Goal: Task Accomplishment & Management: Manage account settings

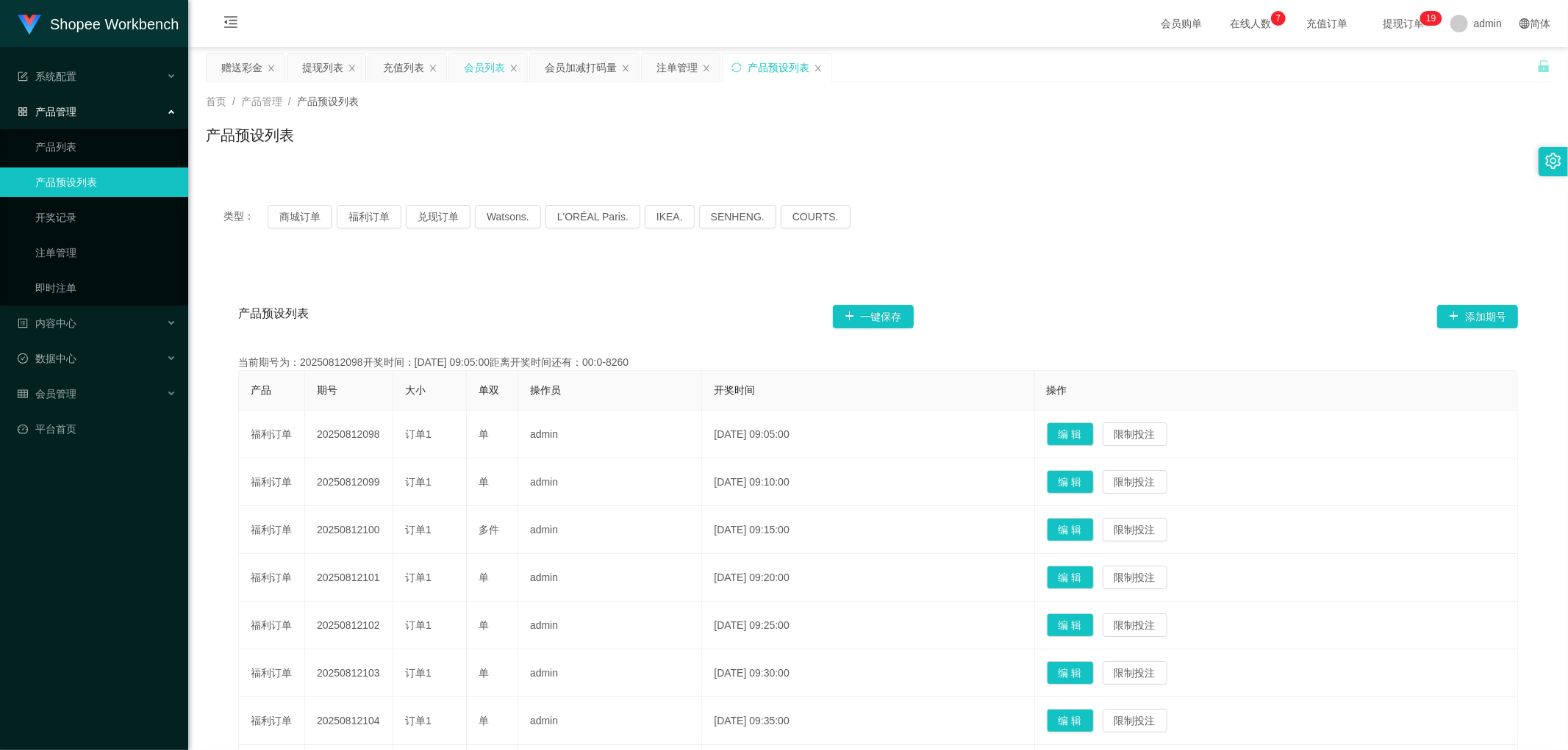
click at [482, 69] on div "会员列表" at bounding box center [485, 68] width 41 height 28
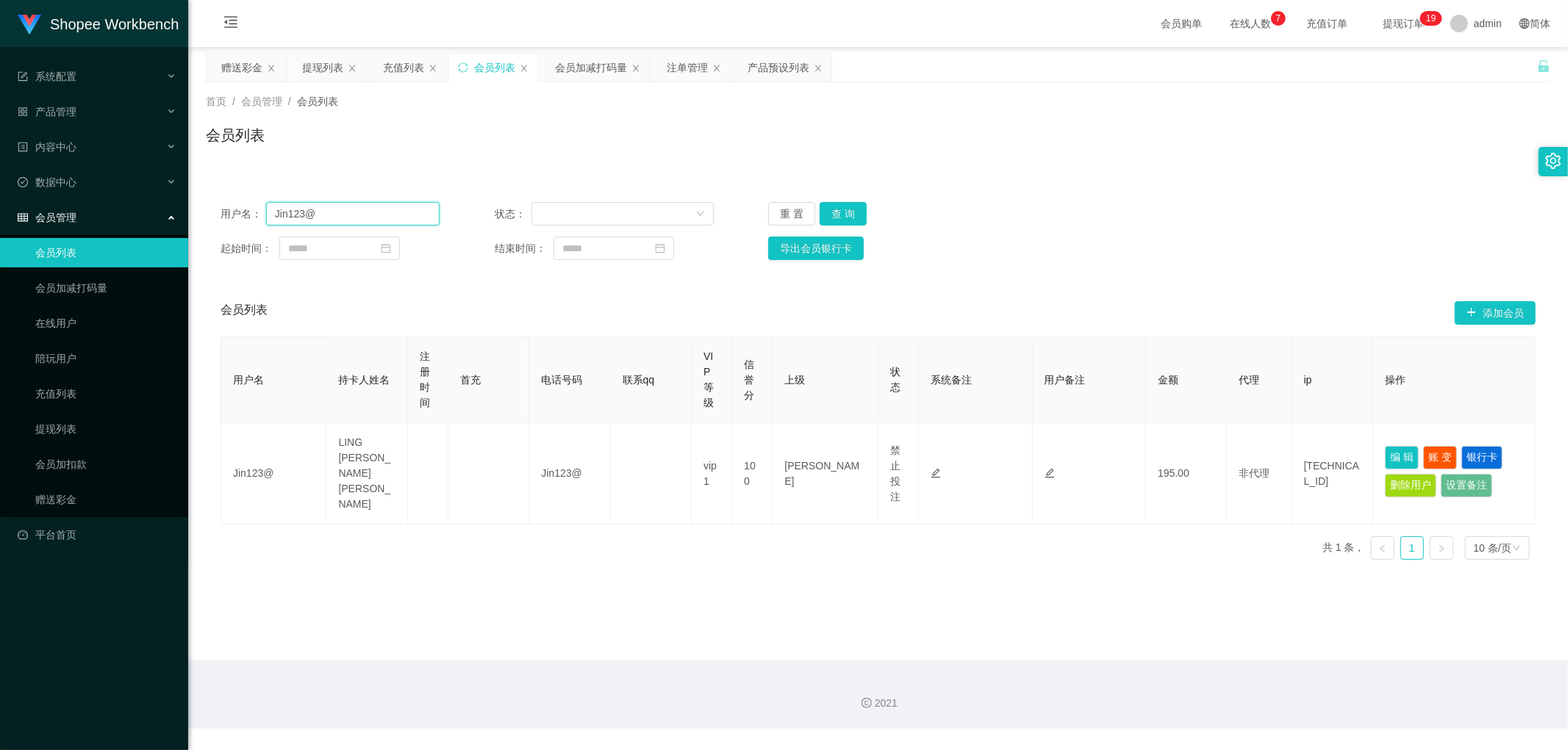
click at [349, 215] on input "Jin123@" at bounding box center [353, 214] width 173 height 24
paste input "Chen1135"
type input "Chen1135"
click at [851, 211] on button "查 询" at bounding box center [842, 214] width 47 height 24
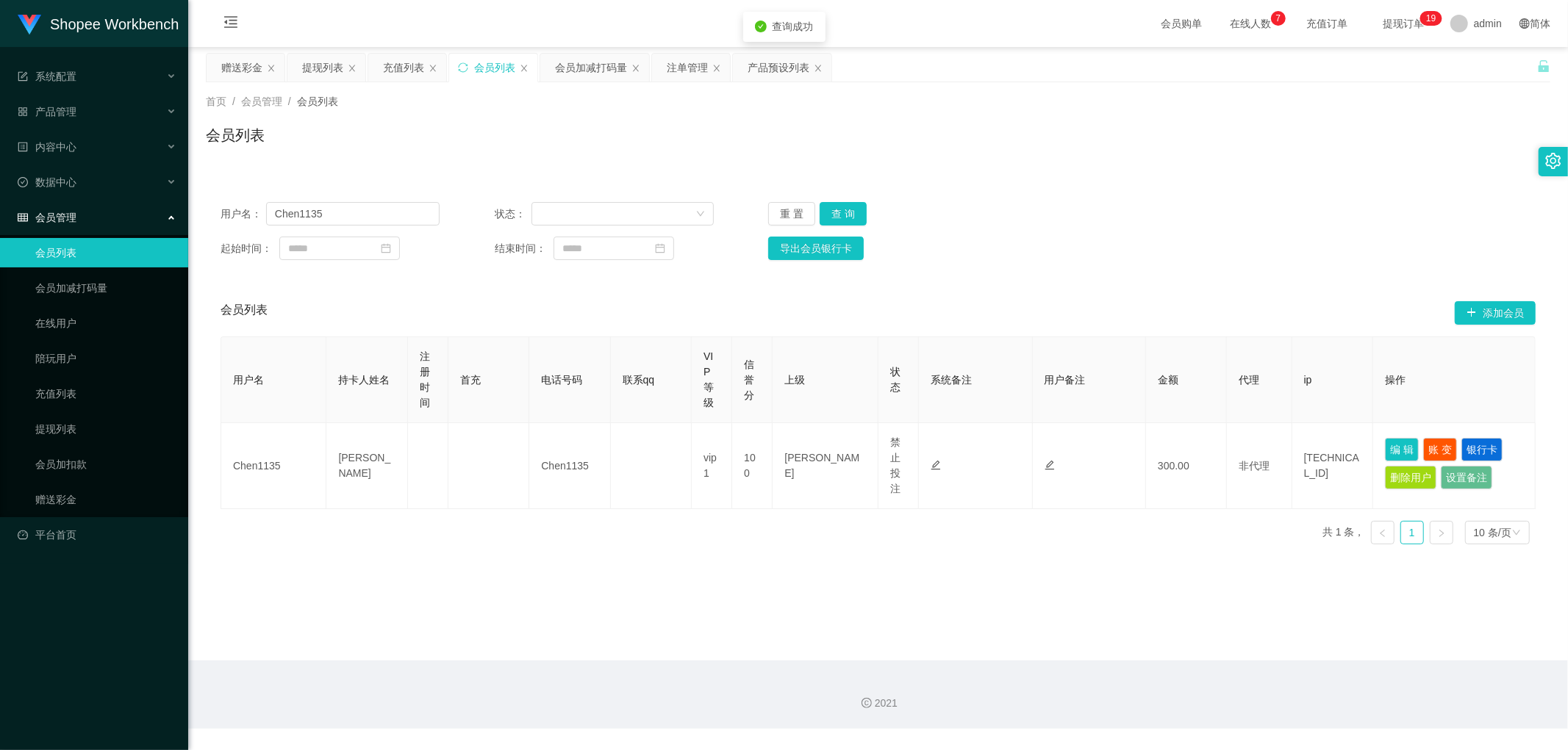
click at [1217, 218] on div "用户名： Chen1135 状态： 重 置 查 询" at bounding box center [877, 214] width 1315 height 24
click at [680, 64] on div "注单管理" at bounding box center [687, 68] width 41 height 28
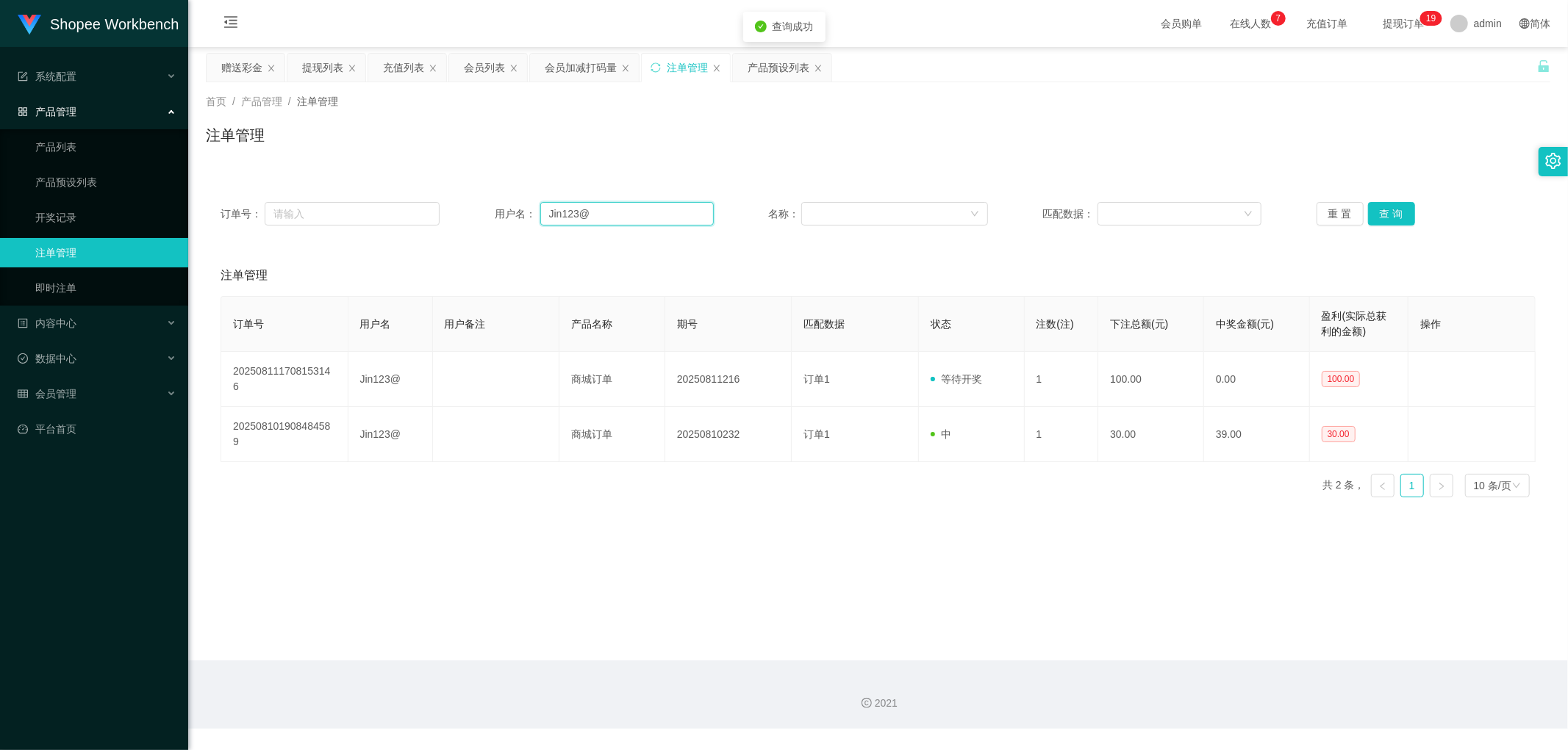
drag, startPoint x: 620, startPoint y: 215, endPoint x: 660, endPoint y: 216, distance: 40.0
click at [622, 215] on input "Jin123@" at bounding box center [627, 214] width 173 height 24
paste input "Chen1135"
type input "Chen1135"
click at [1392, 207] on button "查 询" at bounding box center [1391, 214] width 47 height 24
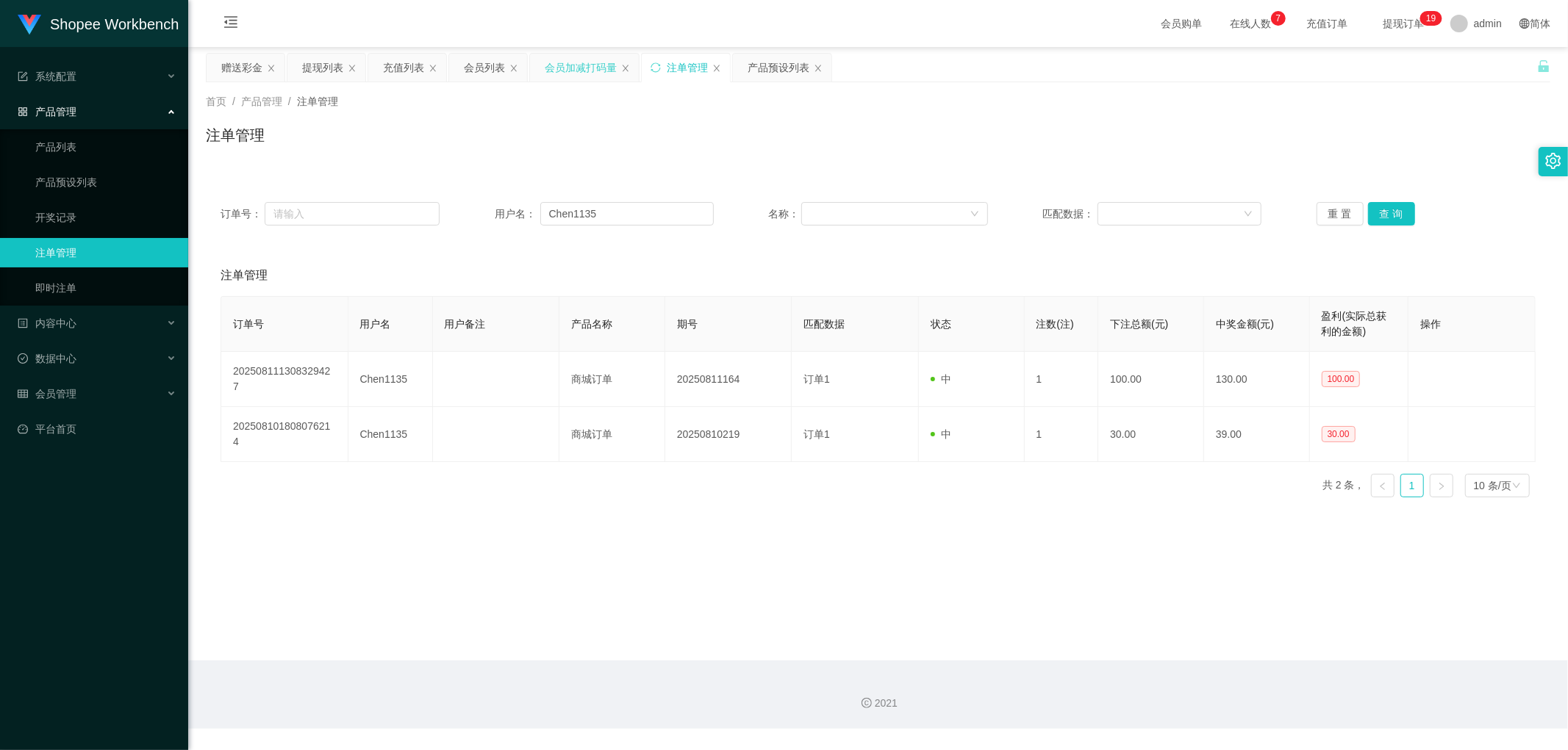
click at [577, 72] on div "会员加减打码量" at bounding box center [580, 68] width 72 height 28
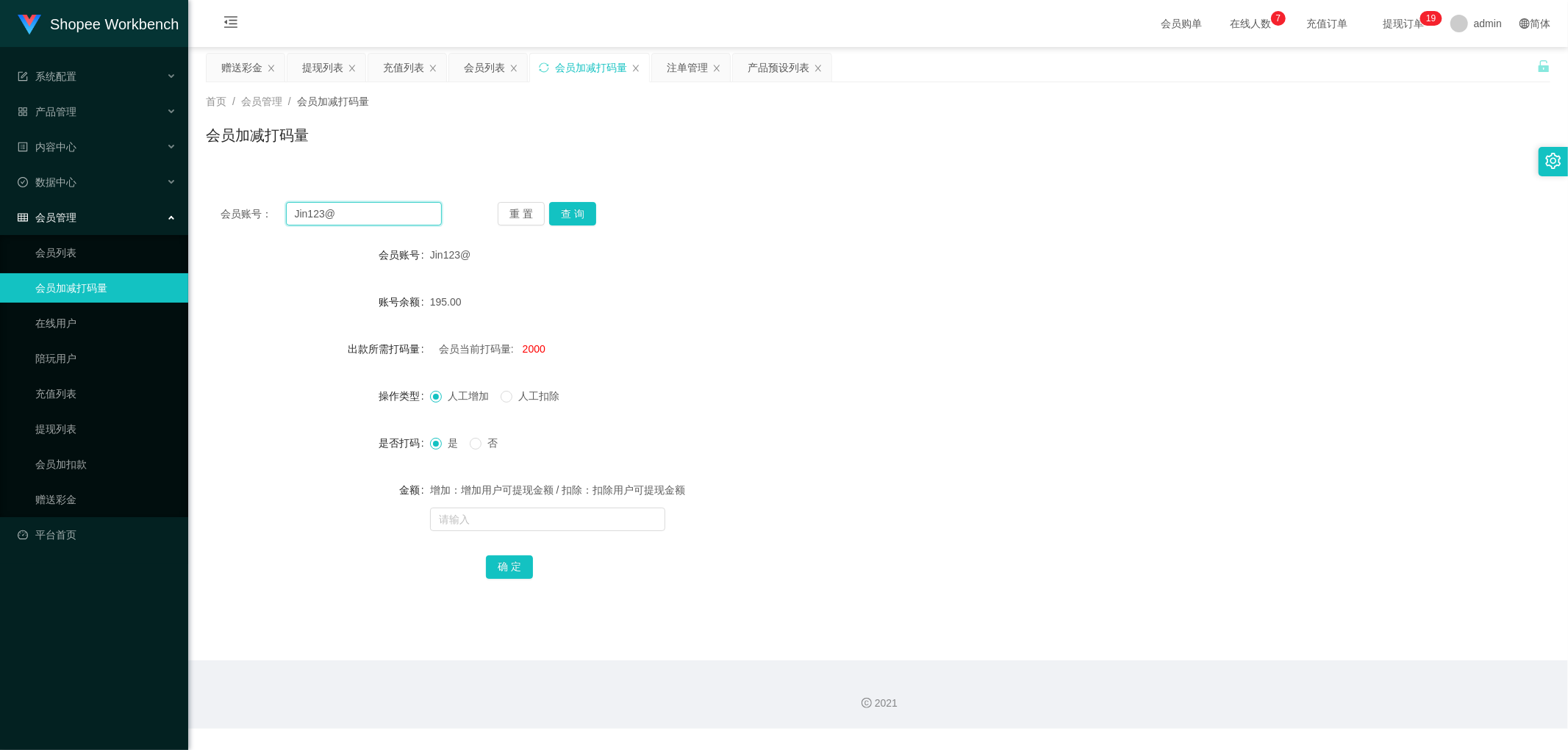
drag, startPoint x: 351, startPoint y: 215, endPoint x: 474, endPoint y: 208, distance: 123.2
click at [351, 215] on input "Jin123@" at bounding box center [364, 214] width 157 height 24
paste input "Chen1135"
type input "Chen1135"
drag, startPoint x: 575, startPoint y: 215, endPoint x: 797, endPoint y: 194, distance: 223.0
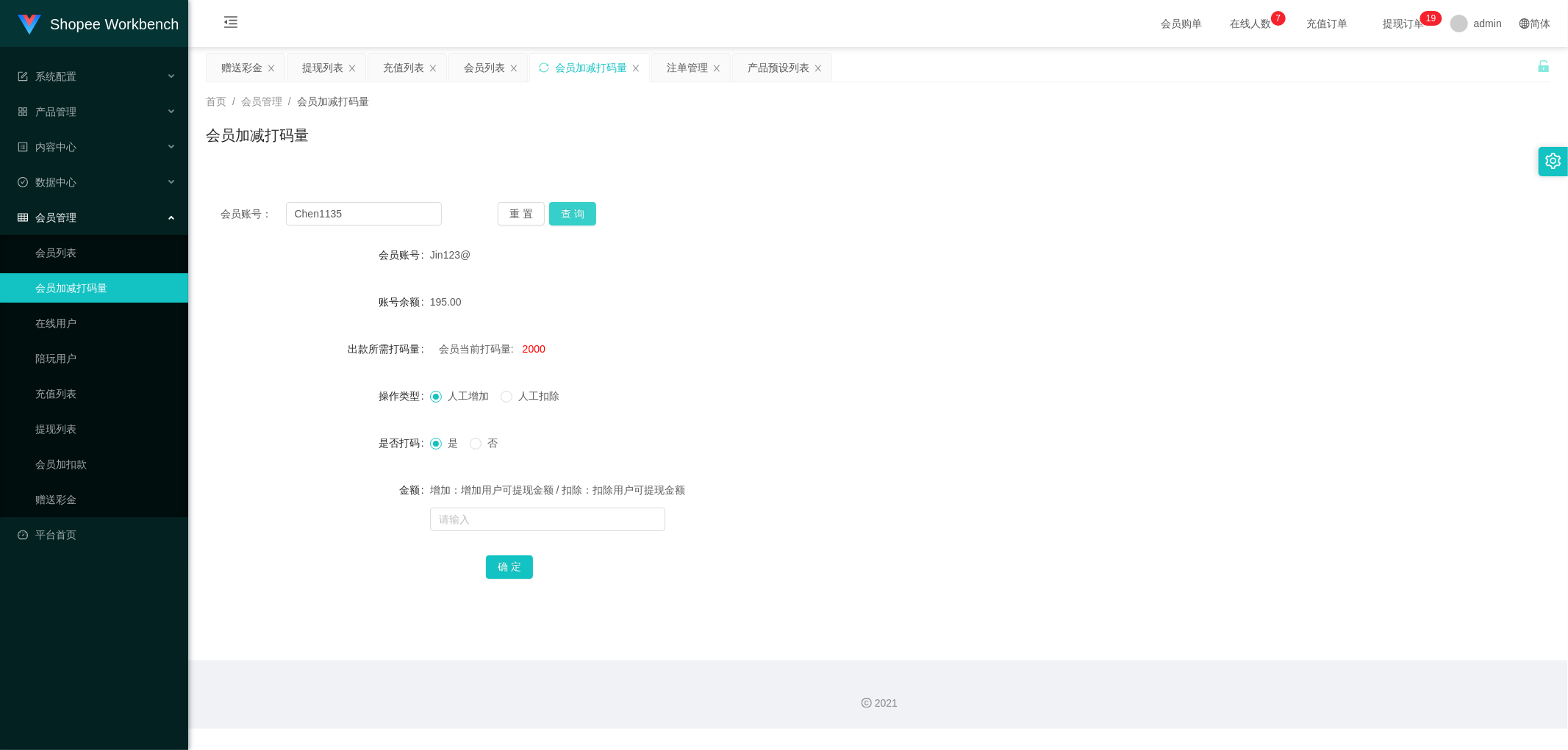
click at [577, 216] on button "查 询" at bounding box center [572, 214] width 47 height 24
click at [799, 194] on div "会员账号： Chen1135 重 置 查 询 会员账号 Chen1135 账号余额 300.00 出款所需打码量 会员当前打码量: -123384 操作类型 …" at bounding box center [878, 400] width 1345 height 426
click at [485, 68] on div "会员列表" at bounding box center [485, 68] width 41 height 28
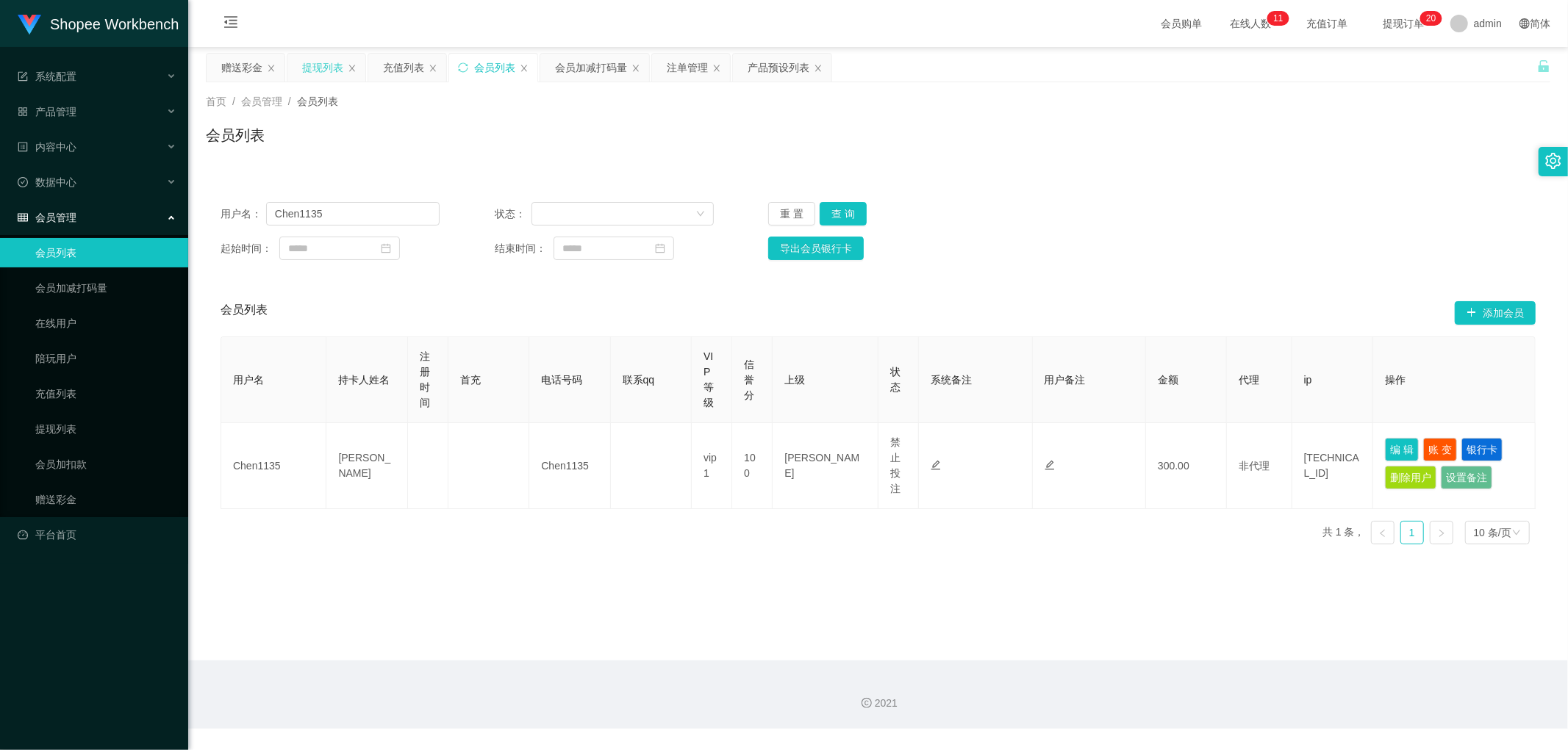
click at [323, 67] on div "提现列表" at bounding box center [323, 68] width 41 height 28
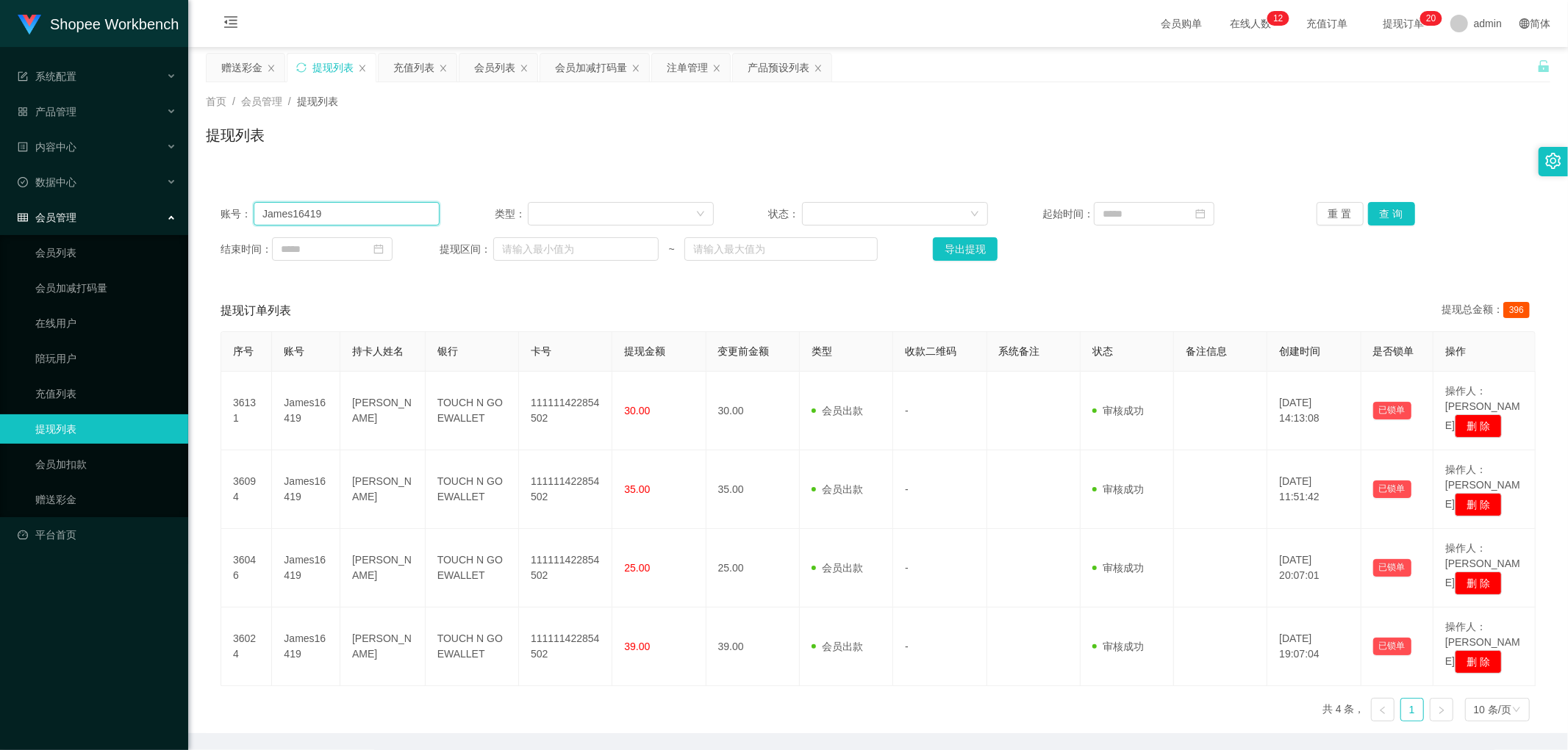
click at [344, 202] on input "James16419" at bounding box center [347, 214] width 186 height 24
paste input "Chen1135"
type input "Chen1135"
click at [1392, 211] on button "查 询" at bounding box center [1391, 214] width 47 height 24
drag, startPoint x: 395, startPoint y: 149, endPoint x: 299, endPoint y: 111, distance: 103.2
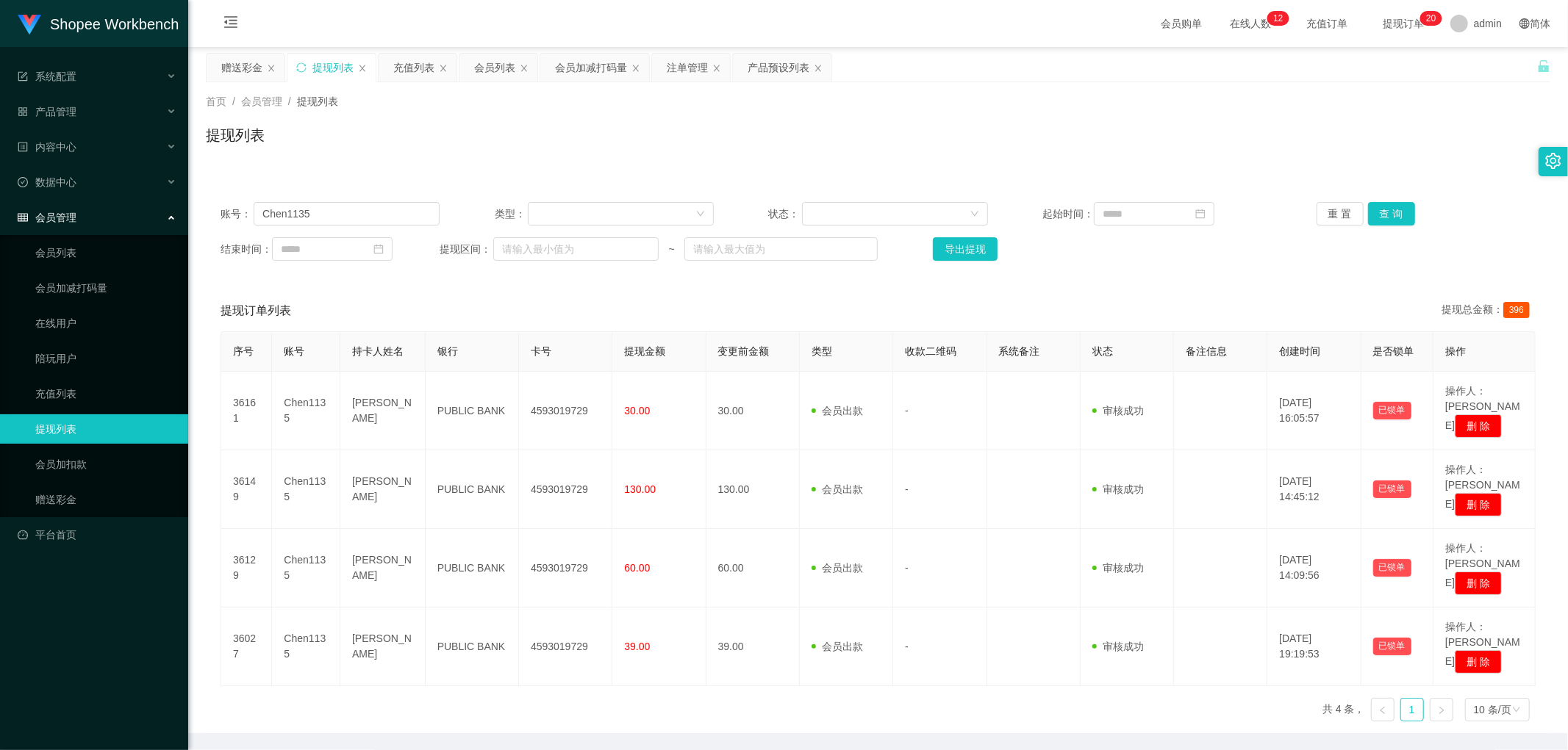
click at [370, 133] on div "提现列表" at bounding box center [878, 141] width 1345 height 34
click at [407, 74] on div "充值列表" at bounding box center [414, 68] width 41 height 28
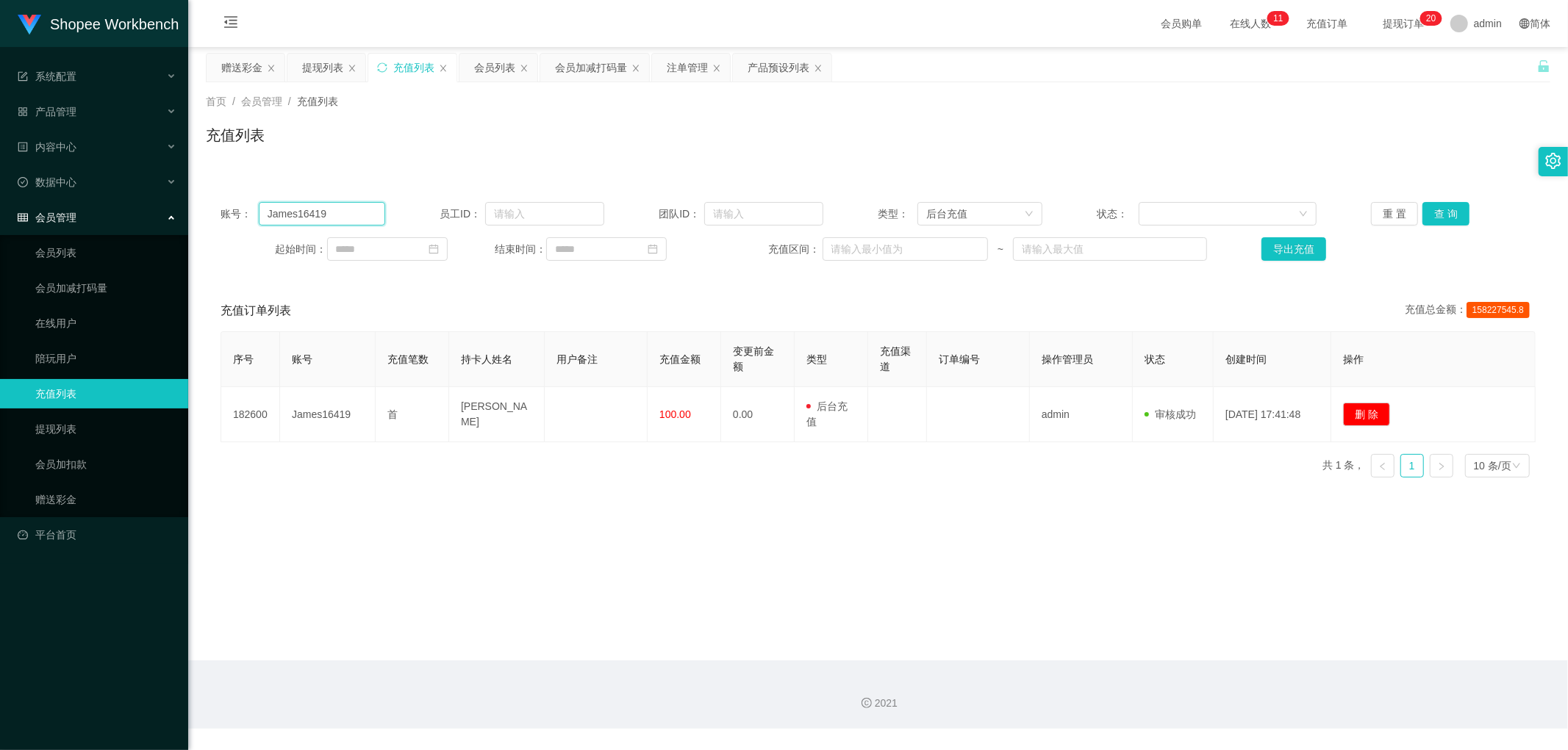
drag, startPoint x: 337, startPoint y: 207, endPoint x: 356, endPoint y: 218, distance: 22.0
click at [339, 207] on input "James16419" at bounding box center [322, 214] width 126 height 24
paste input "Chen1135"
type input "Chen1135"
click at [1442, 209] on button "查 询" at bounding box center [1446, 214] width 47 height 24
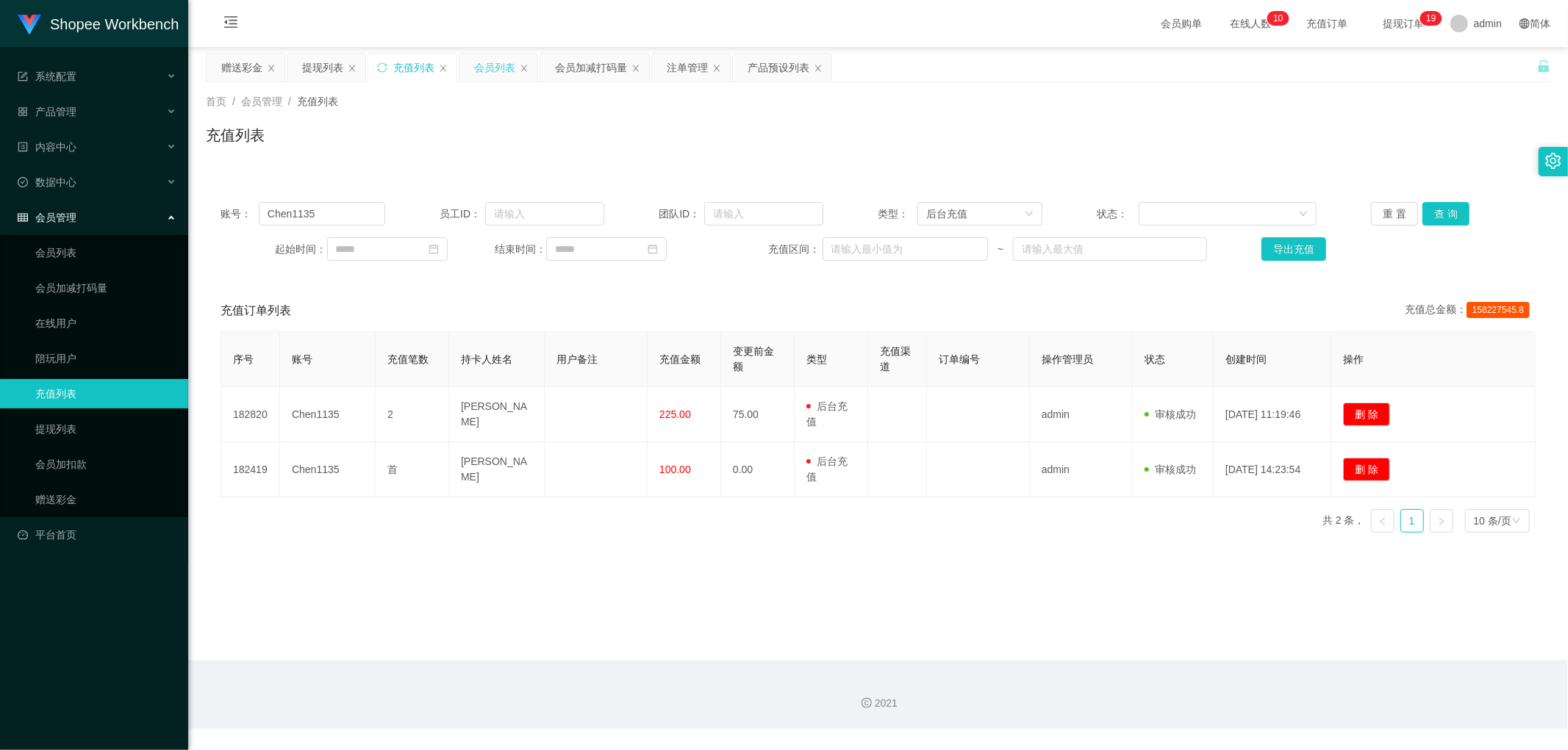
drag, startPoint x: 498, startPoint y: 61, endPoint x: 516, endPoint y: 67, distance: 19.0
click at [498, 61] on div "会员列表" at bounding box center [495, 68] width 41 height 28
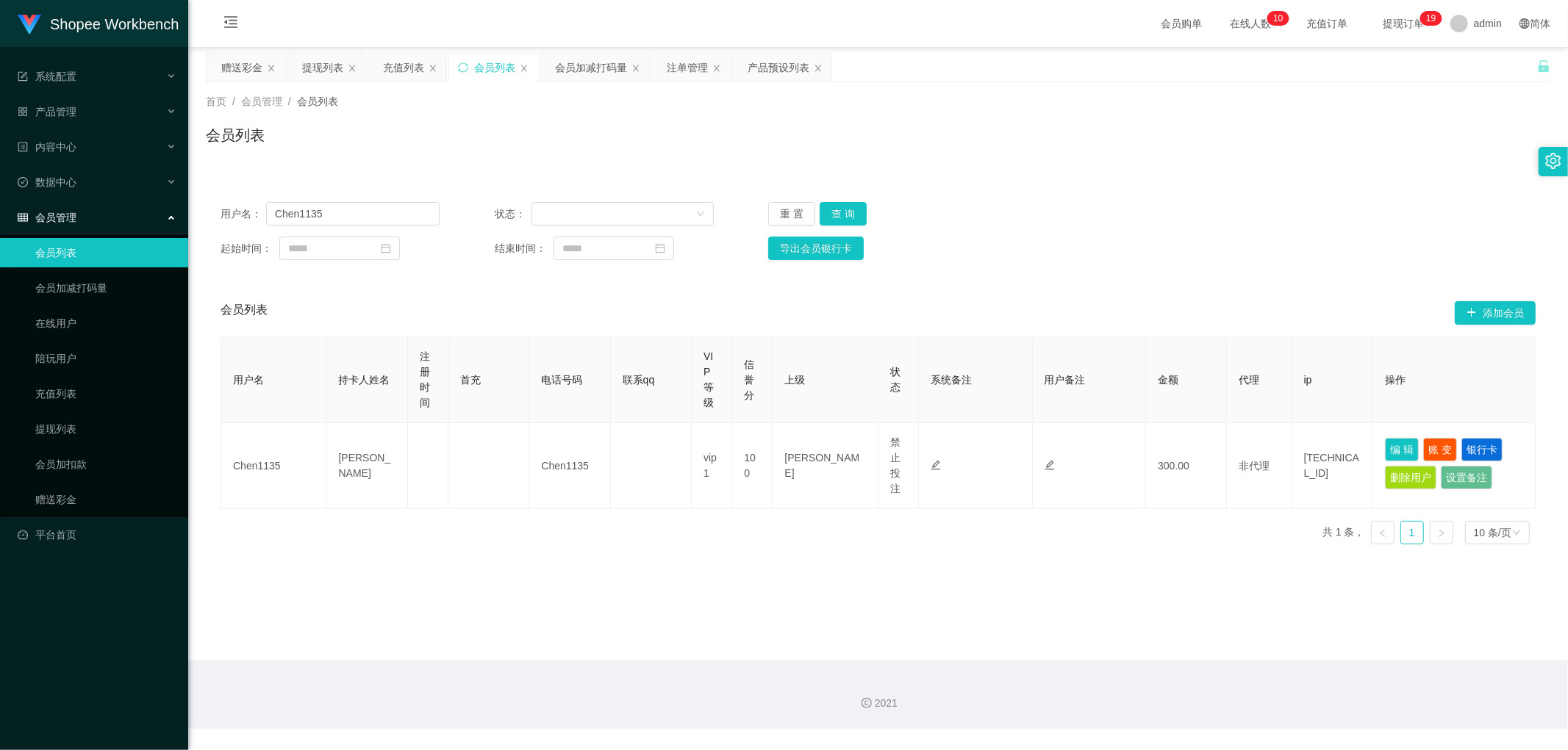
drag, startPoint x: 1171, startPoint y: 160, endPoint x: 1013, endPoint y: 203, distance: 163.7
click at [1154, 161] on div "首页 / 会员管理 / 会员列表 / 会员列表" at bounding box center [878, 126] width 1380 height 87
click at [846, 211] on button "查 询" at bounding box center [842, 214] width 47 height 24
drag, startPoint x: 838, startPoint y: 221, endPoint x: 1102, endPoint y: 346, distance: 292.1
click at [838, 220] on button "查 询" at bounding box center [842, 214] width 47 height 24
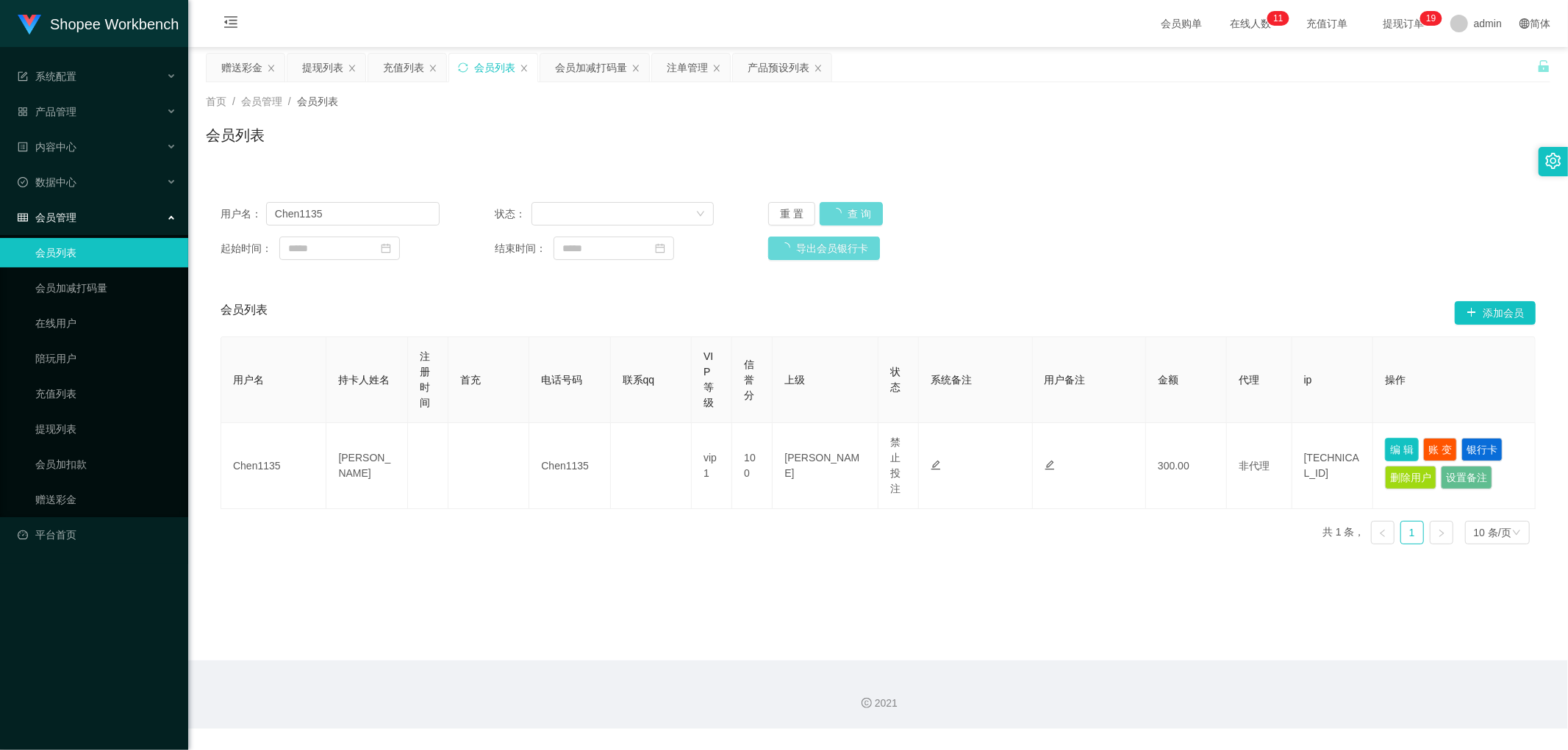
click at [1390, 446] on button "编 辑" at bounding box center [1402, 450] width 34 height 24
type input "Chen1135"
type input "[PERSON_NAME]"
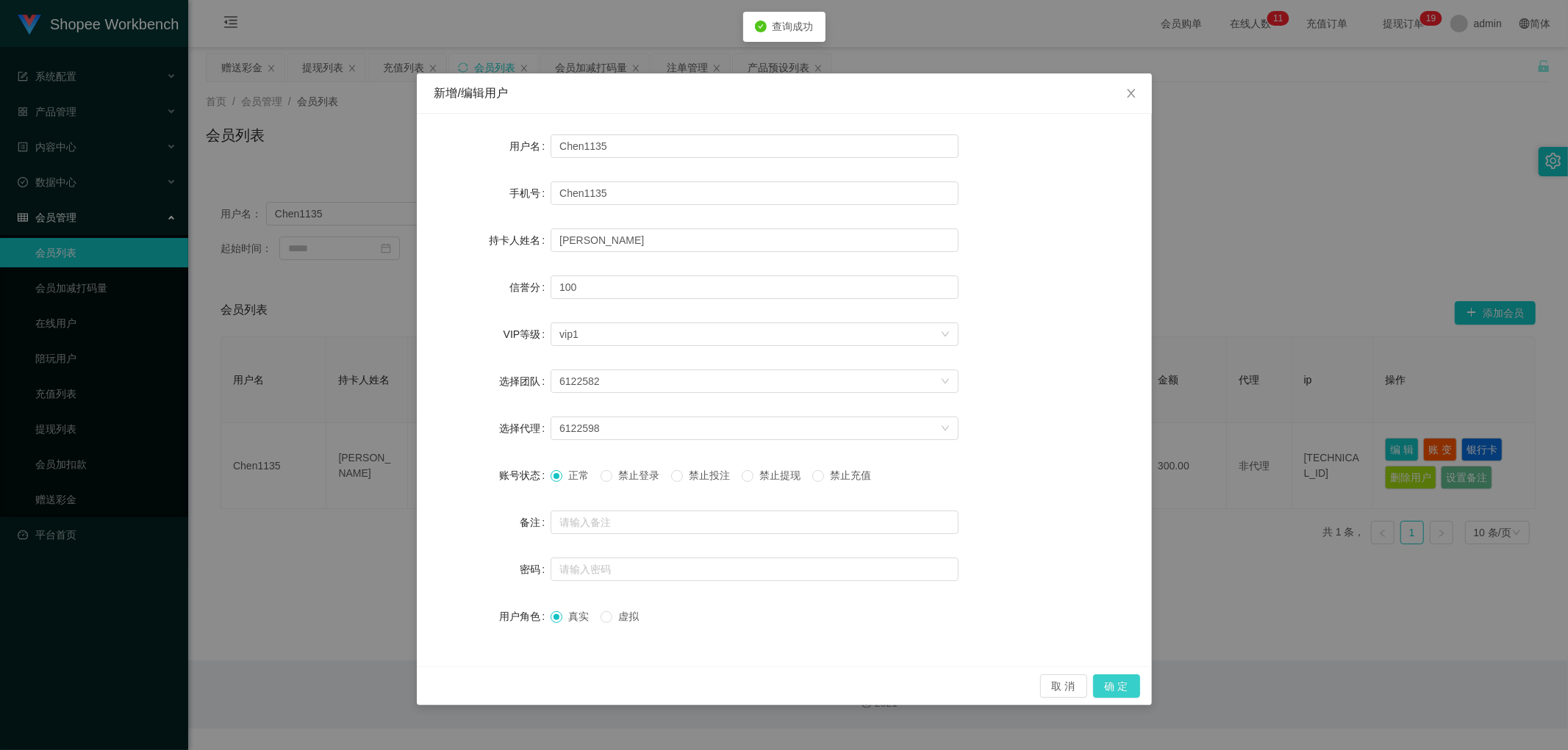
drag, startPoint x: 1123, startPoint y: 683, endPoint x: 1125, endPoint y: 690, distance: 7.3
click at [1125, 686] on button "确 定" at bounding box center [1116, 686] width 47 height 24
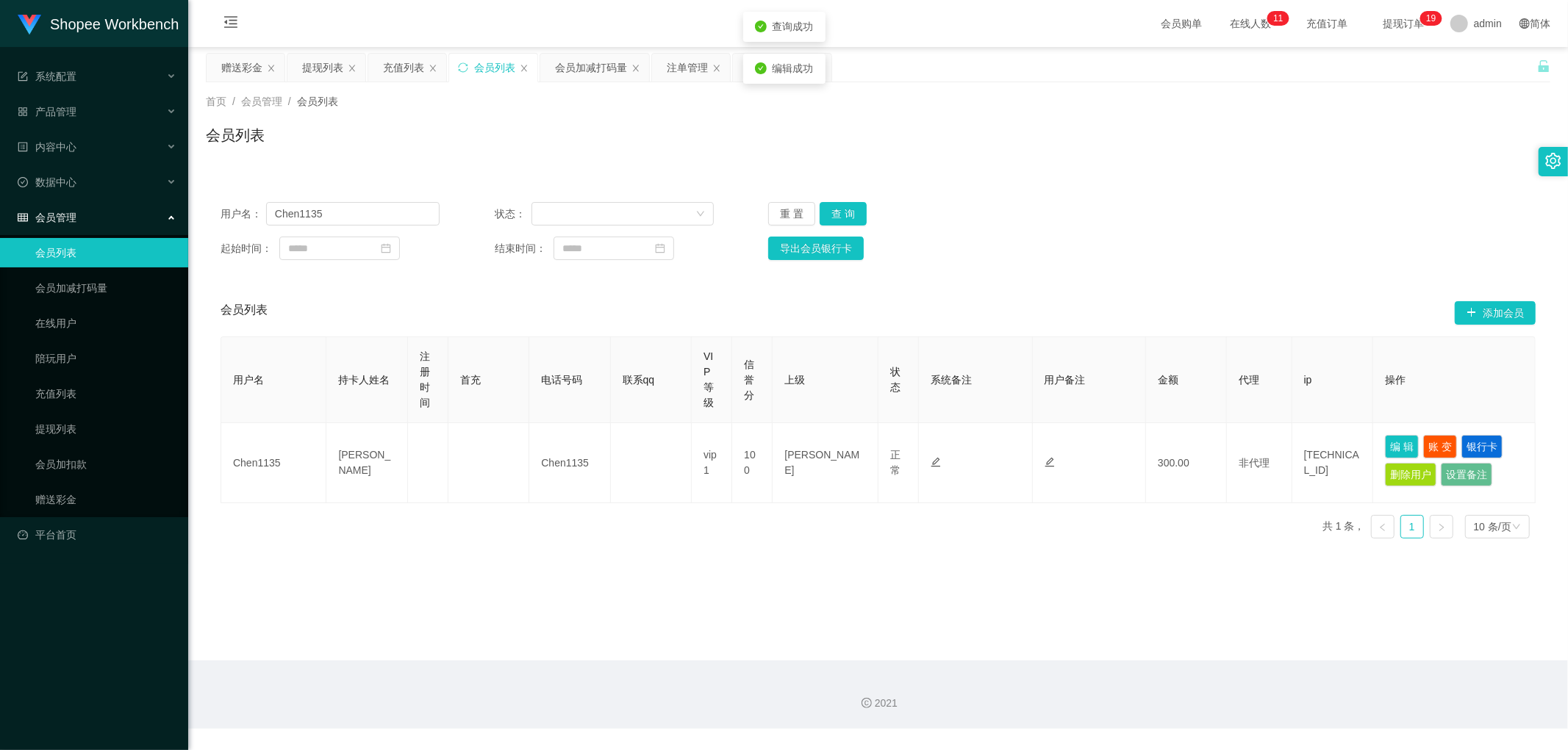
drag, startPoint x: 906, startPoint y: 627, endPoint x: 896, endPoint y: 612, distance: 18.0
click at [905, 619] on main "关闭左侧 关闭右侧 关闭其它 刷新页面 赠送彩金 提现列表 充值列表 会员列表 会员加减打码量 注单管理 产品预设列表 首页 / 会员管理 / 会员列表 / …" at bounding box center [878, 354] width 1380 height 613
click at [842, 206] on button "查 询" at bounding box center [842, 214] width 47 height 24
click at [842, 215] on button "查 询" at bounding box center [842, 214] width 47 height 24
click at [843, 216] on button "查 询" at bounding box center [842, 214] width 47 height 24
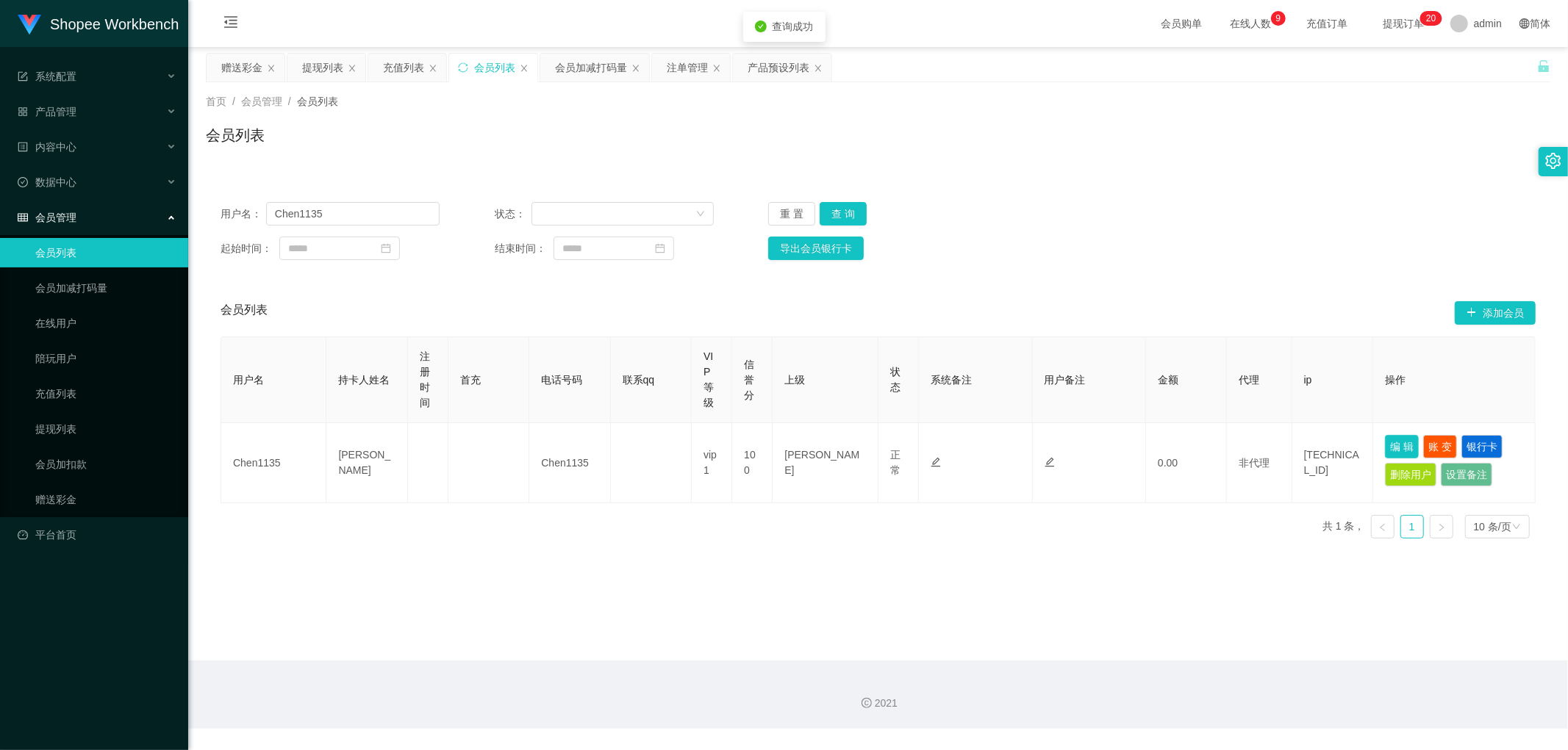
click at [1396, 448] on button "编 辑" at bounding box center [1402, 447] width 34 height 24
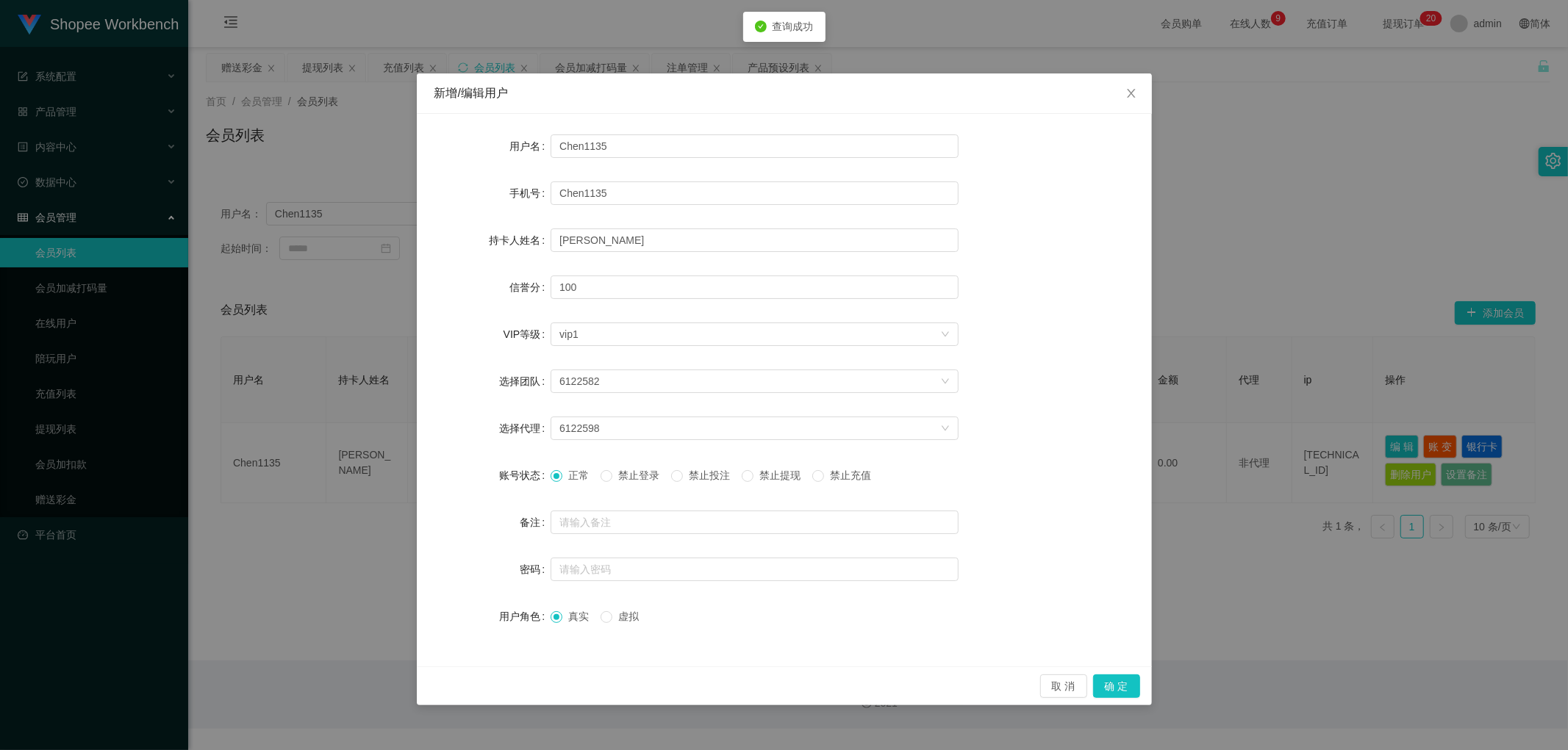
click at [718, 470] on span "禁止投注" at bounding box center [709, 475] width 53 height 12
click at [1122, 688] on button "确 定" at bounding box center [1116, 686] width 47 height 24
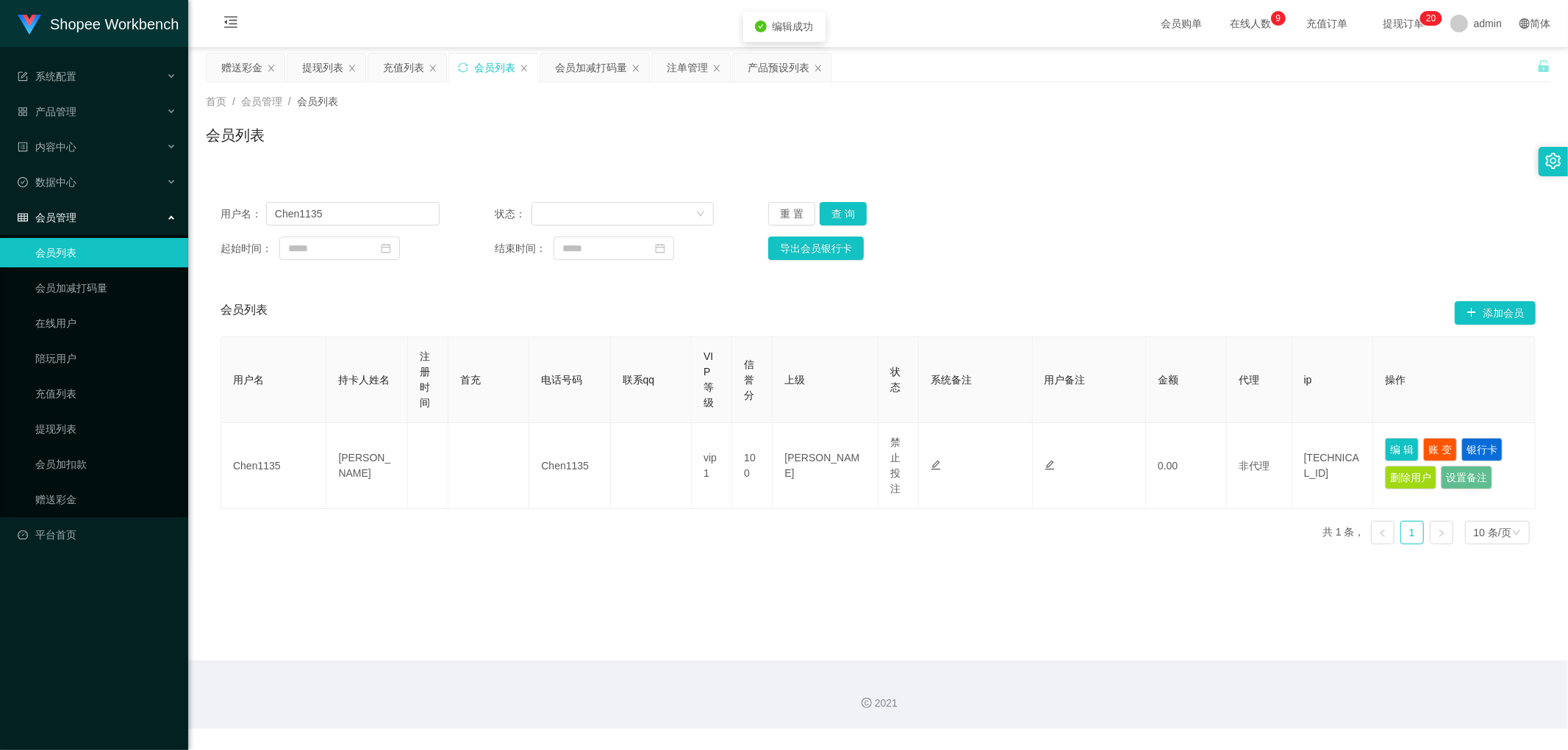
click at [976, 615] on main "关闭左侧 关闭右侧 关闭其它 刷新页面 赠送彩金 提现列表 充值列表 会员列表 会员加减打码量 注单管理 产品预设列表 首页 / 会员管理 / 会员列表 / …" at bounding box center [878, 354] width 1380 height 613
drag, startPoint x: 583, startPoint y: 67, endPoint x: 584, endPoint y: 74, distance: 7.1
click at [583, 70] on div "会员加减打码量" at bounding box center [590, 68] width 72 height 28
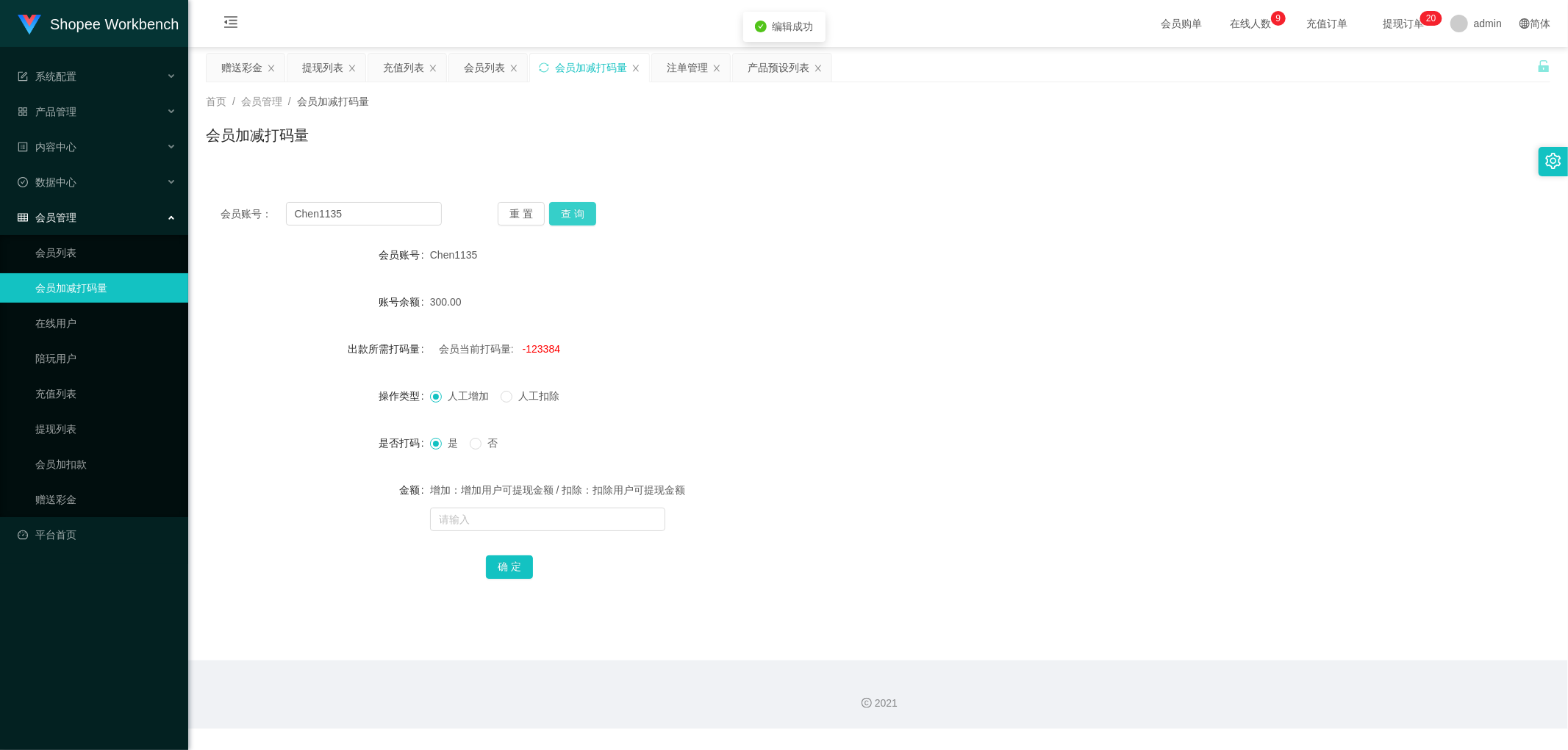
click at [574, 208] on button "查 询" at bounding box center [572, 214] width 47 height 24
click at [961, 240] on div "Chen1135" at bounding box center [822, 254] width 784 height 29
click at [685, 73] on div "注单管理" at bounding box center [687, 68] width 41 height 28
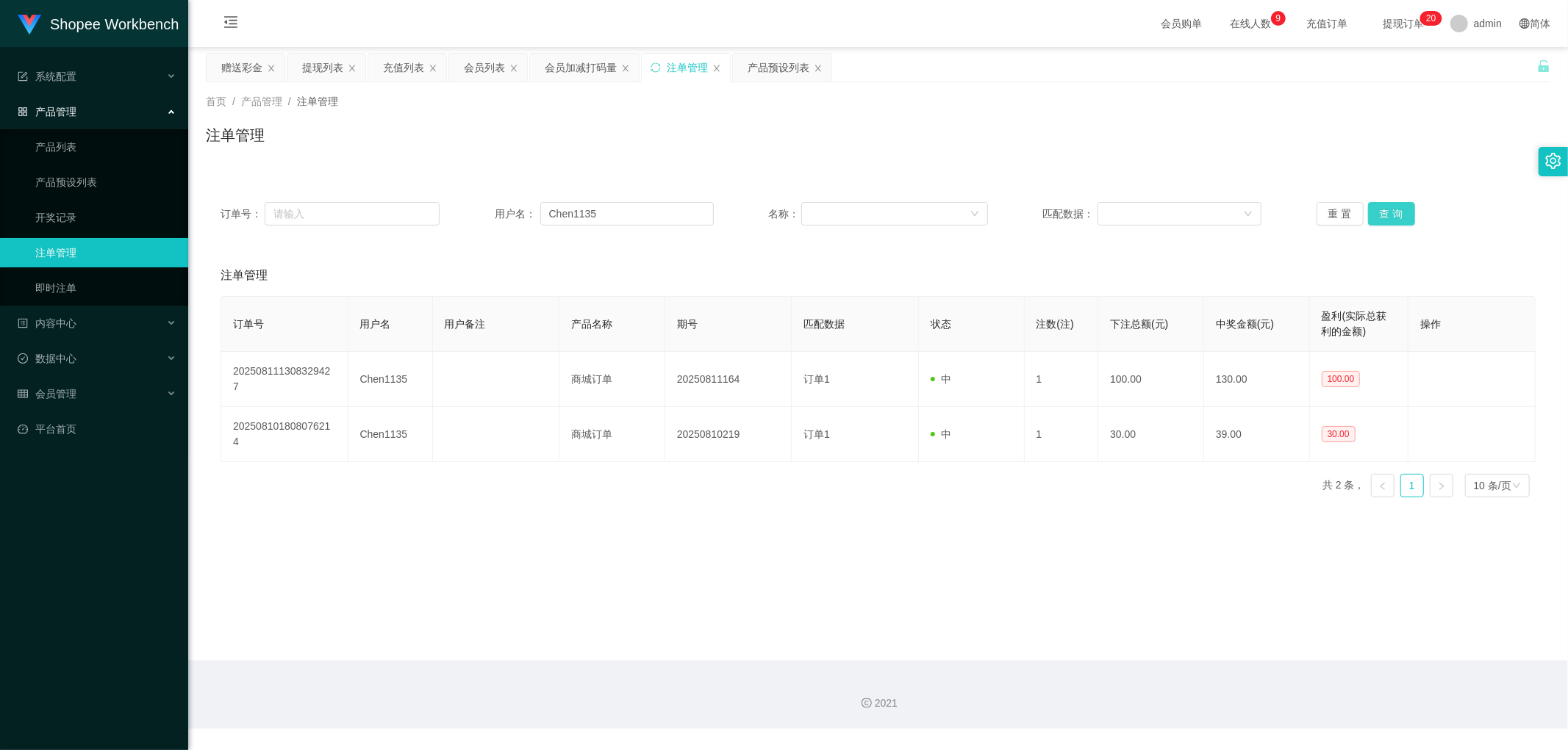
click at [1376, 211] on button "查 询" at bounding box center [1391, 214] width 47 height 24
click at [493, 64] on div "会员列表" at bounding box center [485, 68] width 41 height 28
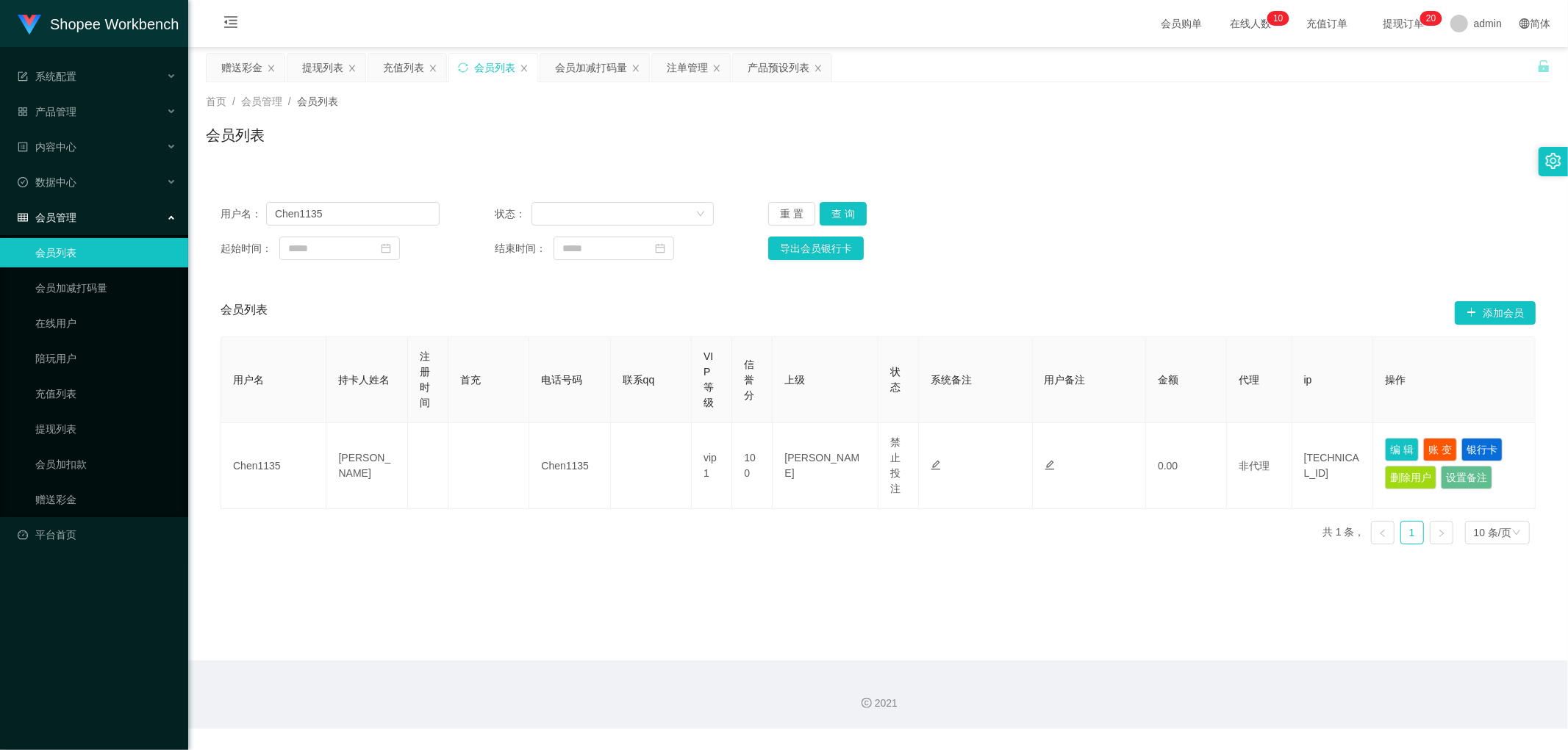
click at [1193, 122] on div "首页 / 会员管理 / 会员列表 / 会员列表" at bounding box center [878, 126] width 1345 height 64
click at [834, 211] on button "查 询" at bounding box center [842, 214] width 47 height 24
drag, startPoint x: 1070, startPoint y: 201, endPoint x: 1133, endPoint y: 206, distance: 63.2
click at [1073, 202] on div "用户名： Chen1135 状态： 重 置 查 询" at bounding box center [877, 214] width 1315 height 24
drag, startPoint x: 605, startPoint y: 596, endPoint x: 621, endPoint y: 604, distance: 17.9
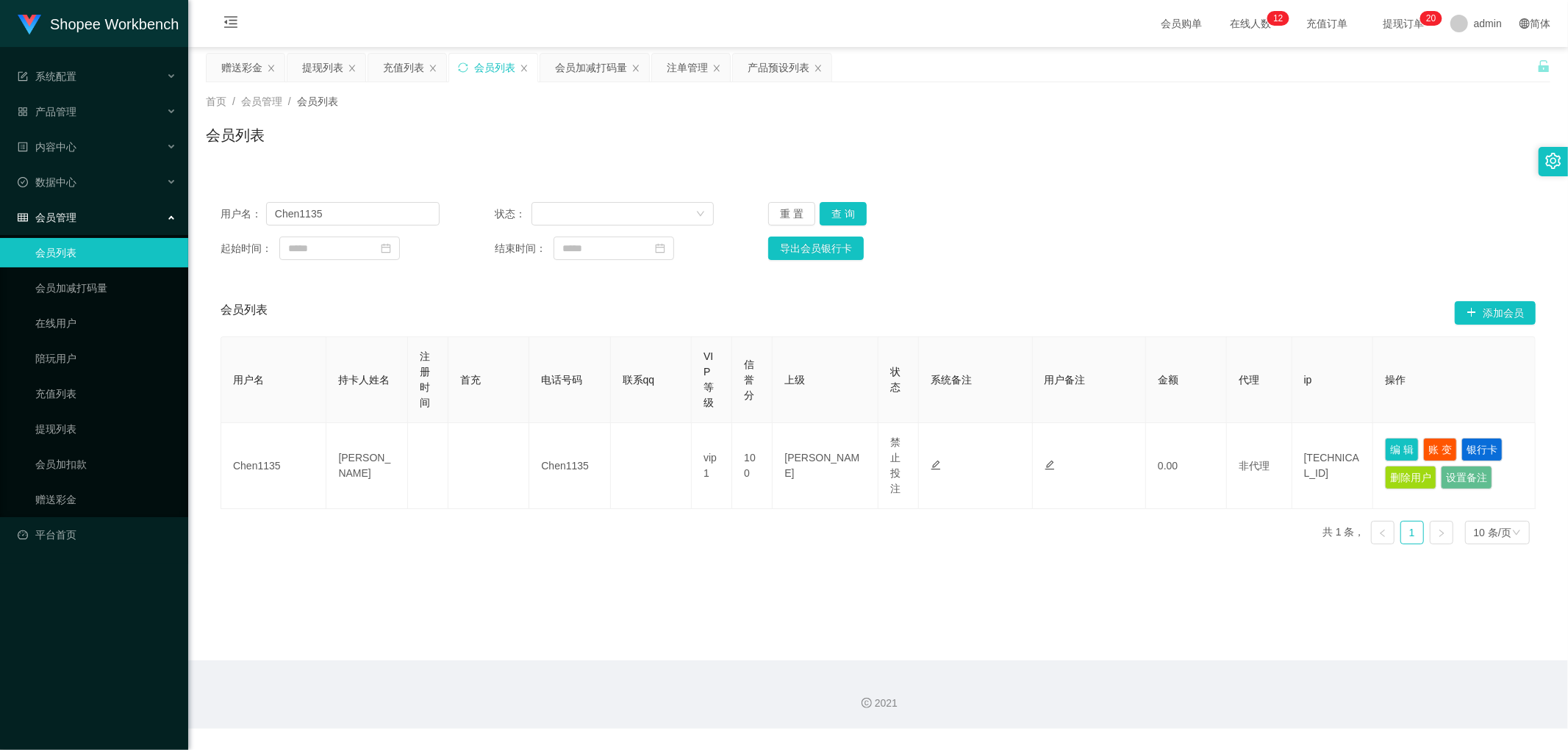
click at [609, 597] on main "关闭左侧 关闭右侧 关闭其它 刷新页面 赠送彩金 提现列表 充值列表 会员列表 会员加减打码量 注单管理 产品预设列表 首页 / 会员管理 / 会员列表 / …" at bounding box center [878, 354] width 1380 height 613
click at [839, 211] on button "查 询" at bounding box center [842, 214] width 47 height 24
click at [1133, 181] on div "用户名： Chen1135 状态： 重 置 查 询 起始时间： 结束时间： 导出会员银行卡 会员列表 添加会员 用户名 持卡人姓名 注册时间 首充 电话号码 …" at bounding box center [878, 363] width 1345 height 387
click at [849, 213] on button "查 询" at bounding box center [842, 214] width 47 height 24
drag, startPoint x: 957, startPoint y: 239, endPoint x: 858, endPoint y: 209, distance: 103.4
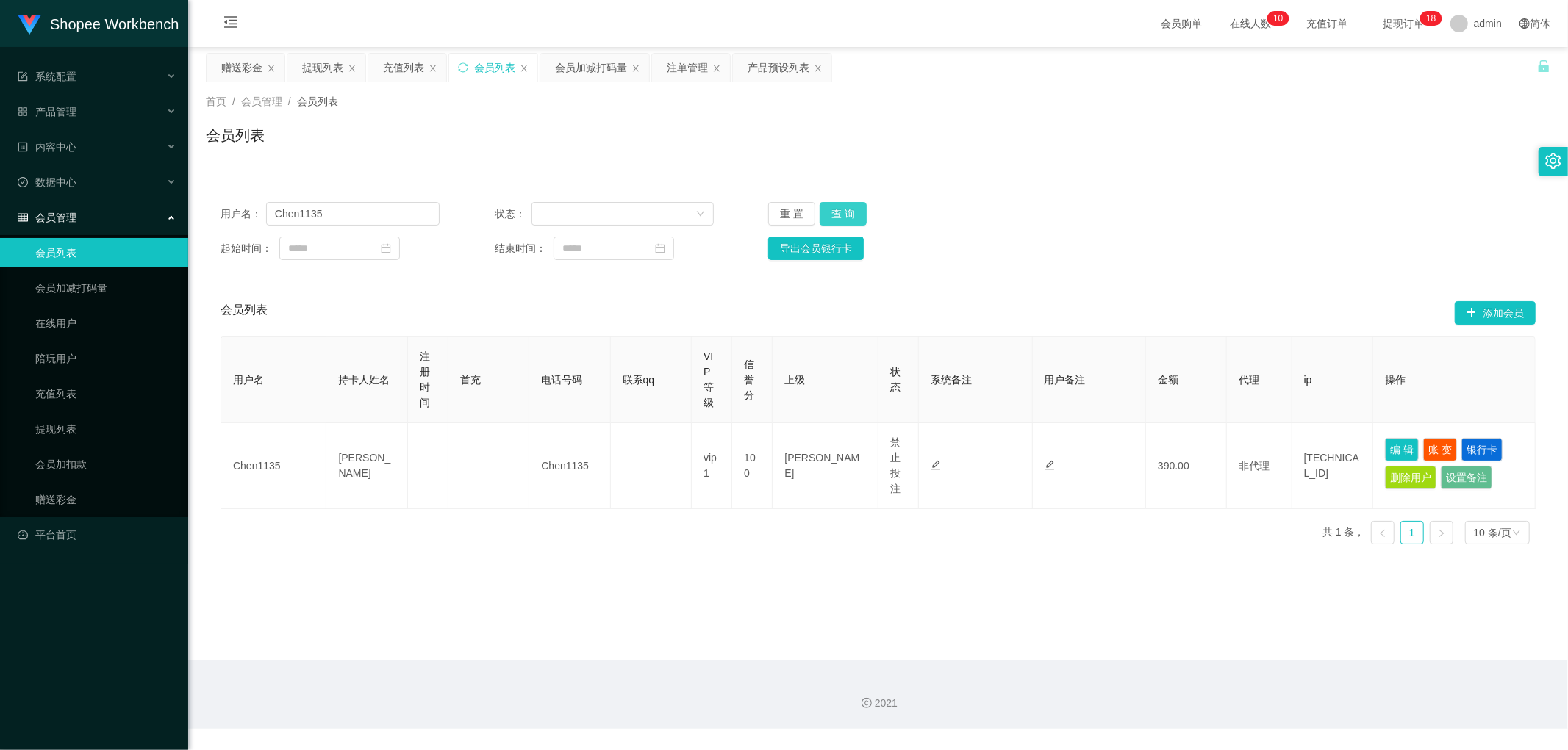
click at [956, 238] on div "导出会员银行卡" at bounding box center [878, 249] width 219 height 24
click at [850, 208] on button "查 询" at bounding box center [842, 214] width 47 height 24
click at [1084, 185] on div "用户名： Chen1135 状态： 重 置 查 询 起始时间： 结束时间： 导出会员银行卡 会员列表 添加会员 用户名 持卡人姓名 注册时间 首充 电话号码 …" at bounding box center [878, 363] width 1345 height 387
drag, startPoint x: 1095, startPoint y: 191, endPoint x: 1233, endPoint y: 149, distance: 144.2
click at [1098, 190] on div "用户名： Chen1135 状态： 重 置 查 询 起始时间： 结束时间： 导出会员银行卡" at bounding box center [878, 231] width 1345 height 87
